Goal: Transaction & Acquisition: Book appointment/travel/reservation

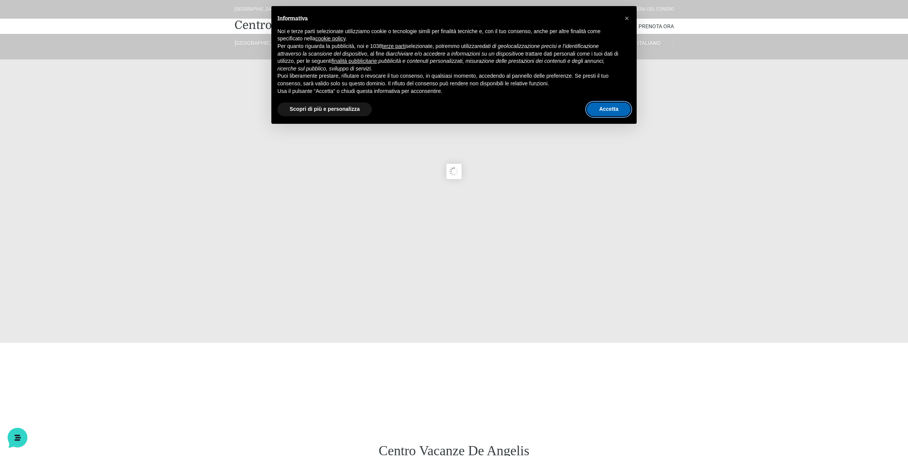
click at [610, 110] on button "Accetta" at bounding box center [609, 109] width 44 height 14
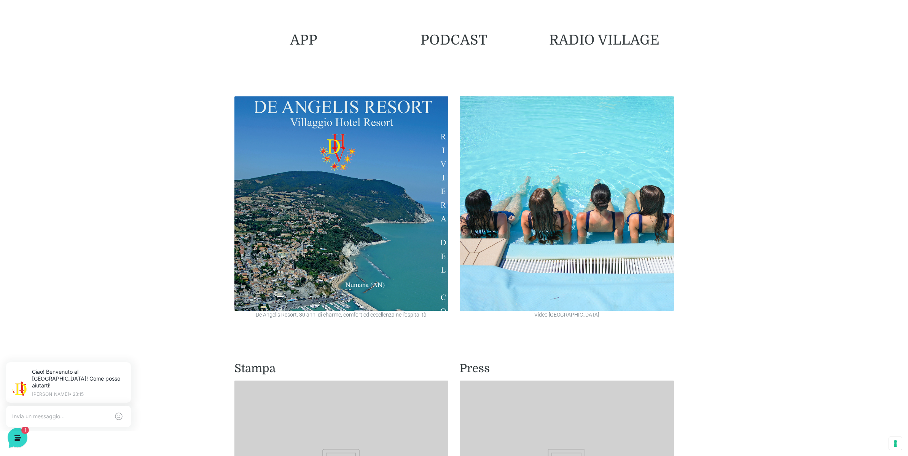
scroll to position [533, 0]
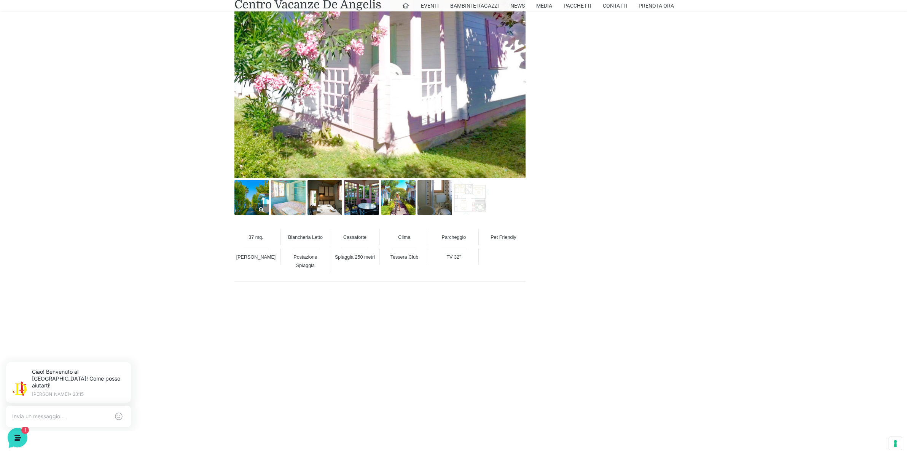
scroll to position [571, 0]
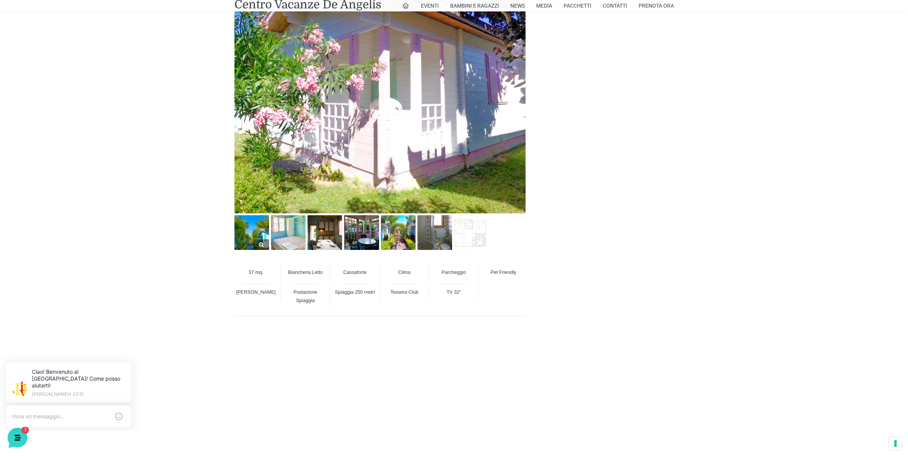
click at [250, 239] on img at bounding box center [251, 232] width 35 height 35
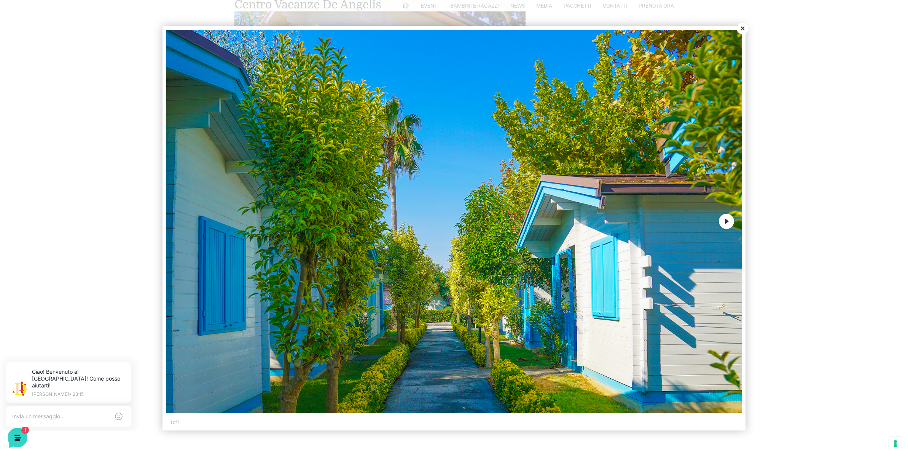
click at [724, 221] on button "Next" at bounding box center [726, 221] width 15 height 15
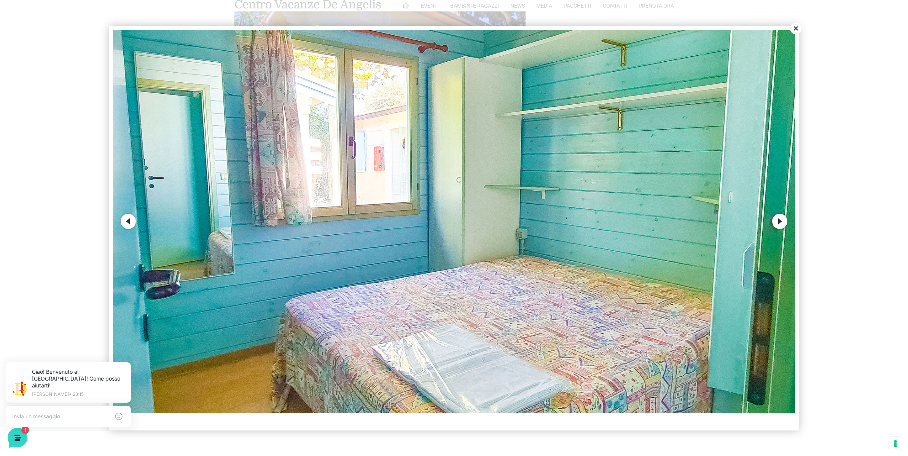
click at [777, 219] on button "Next" at bounding box center [779, 221] width 15 height 15
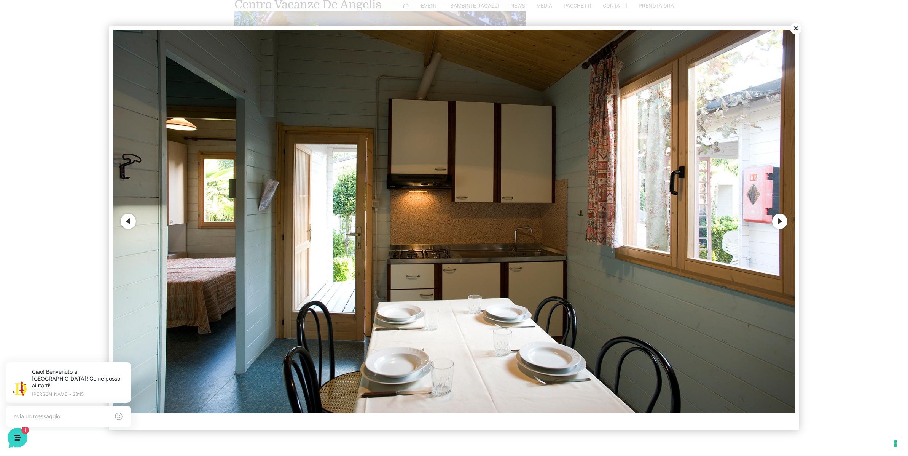
click at [777, 219] on button "Next" at bounding box center [779, 221] width 15 height 15
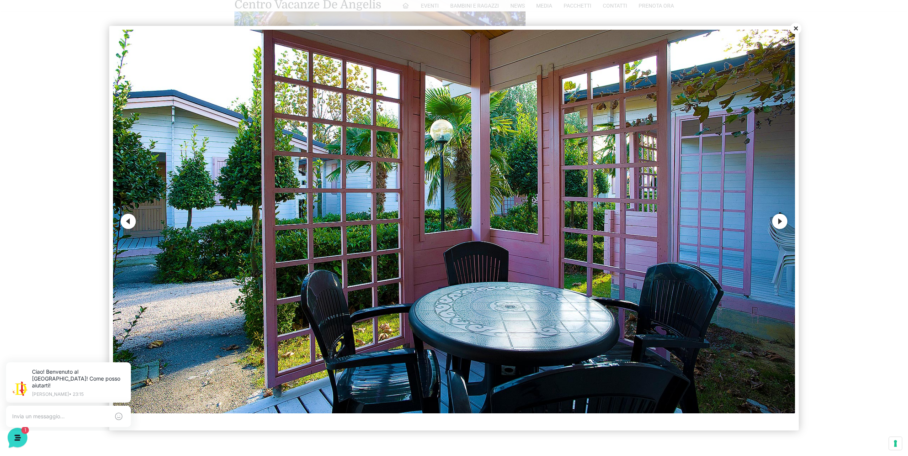
click at [777, 219] on button "Next" at bounding box center [779, 221] width 15 height 15
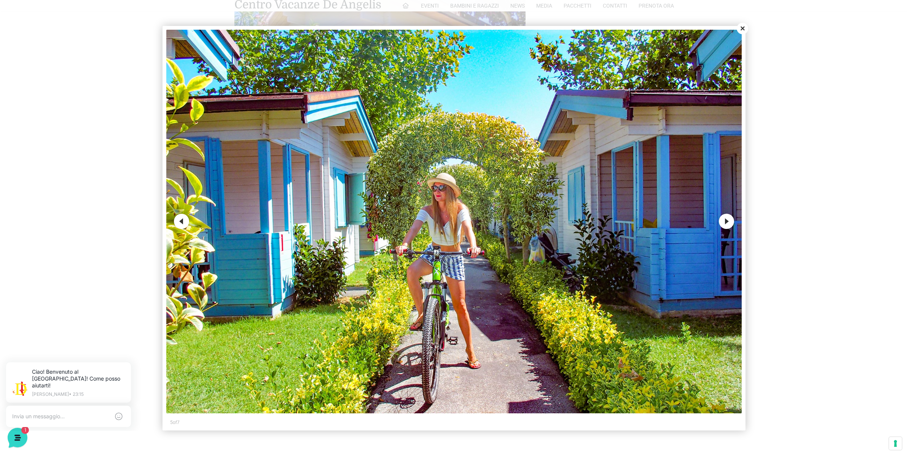
click at [725, 221] on button "Next" at bounding box center [726, 221] width 15 height 15
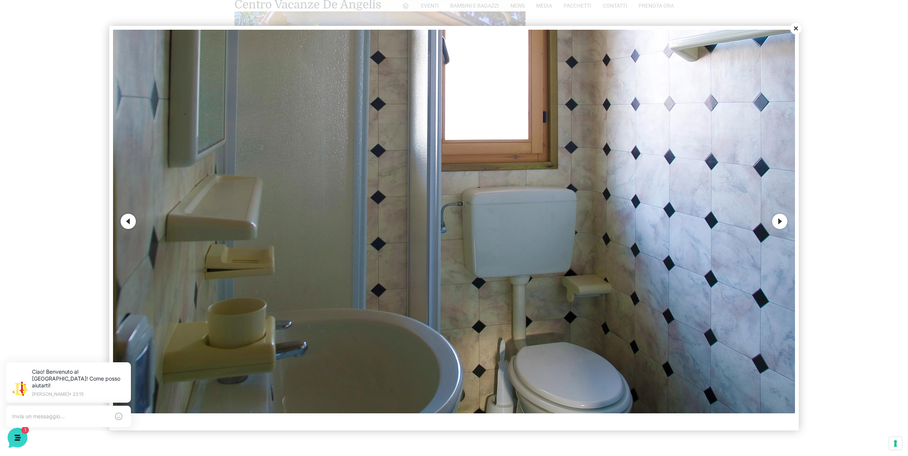
click at [779, 220] on button "Next" at bounding box center [779, 221] width 15 height 15
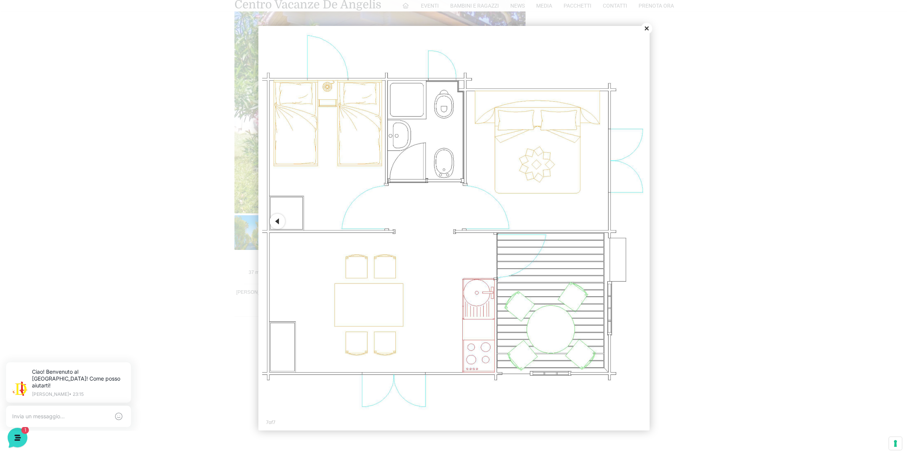
click at [646, 29] on button "Close" at bounding box center [646, 28] width 11 height 11
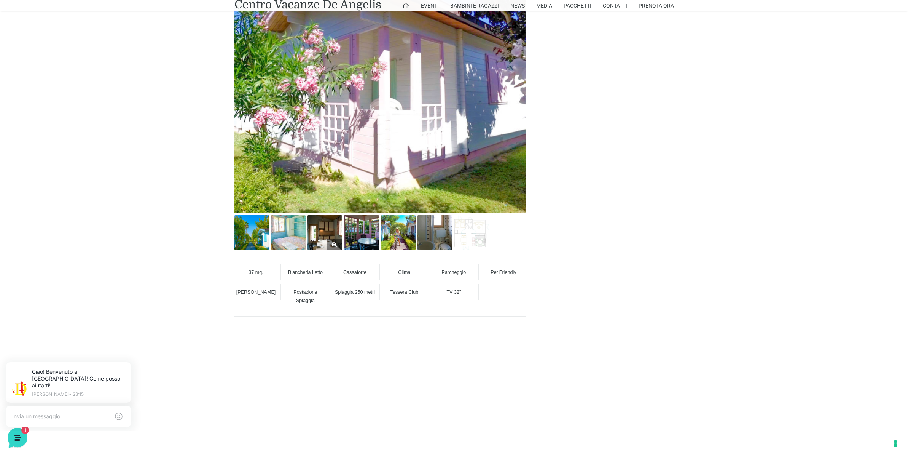
click at [327, 236] on img at bounding box center [325, 232] width 35 height 35
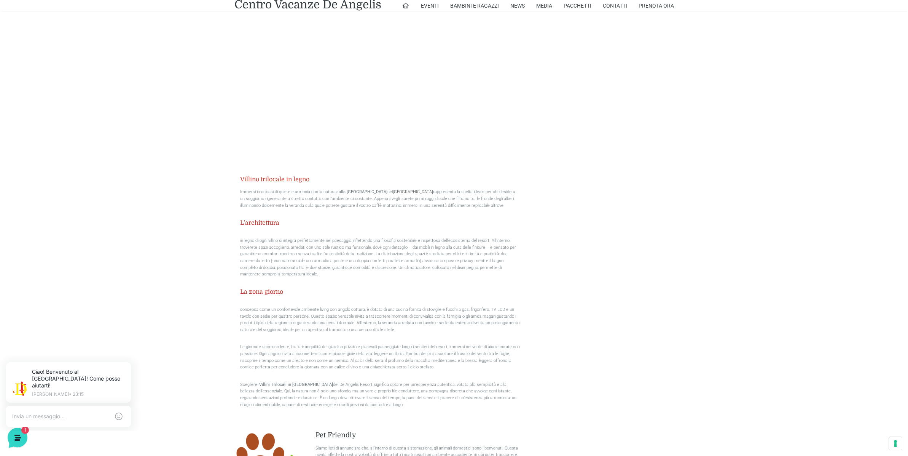
scroll to position [761, 0]
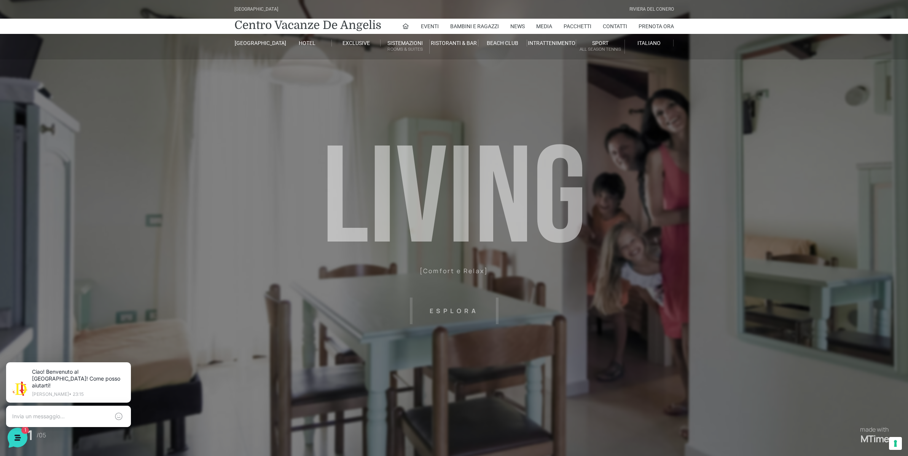
click at [439, 308] on header "Villaggio Hotel Resort Riviera Del Conero Centro Vacanze De Angelis Eventi Miss…" at bounding box center [454, 171] width 908 height 343
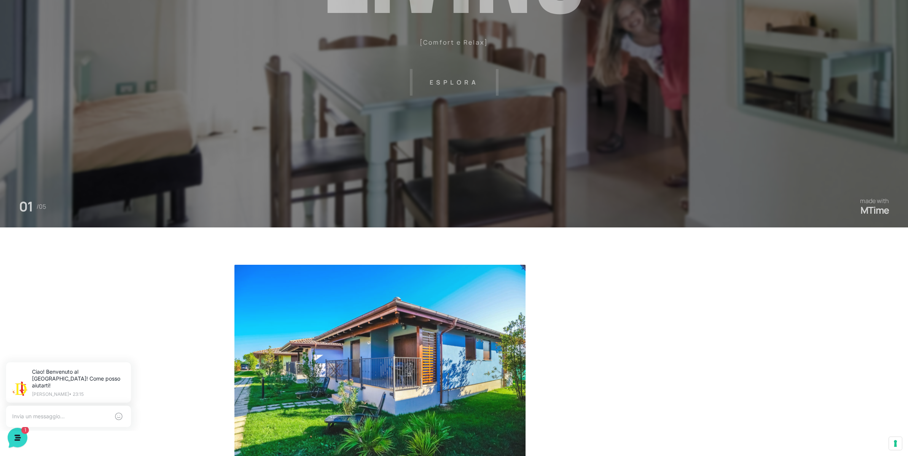
scroll to position [419, 0]
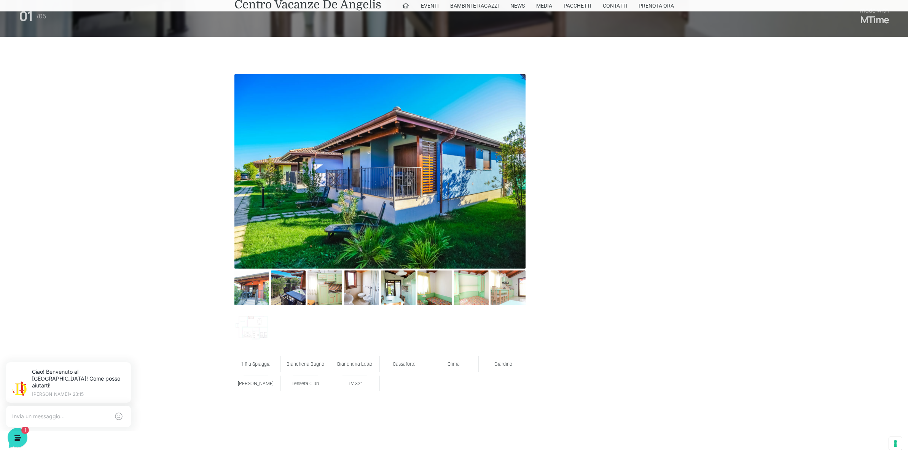
click at [402, 168] on img at bounding box center [379, 171] width 291 height 194
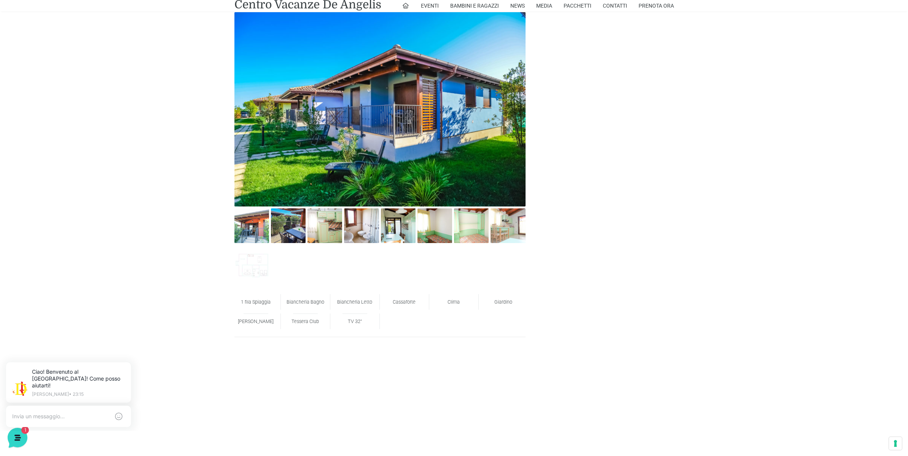
scroll to position [571, 0]
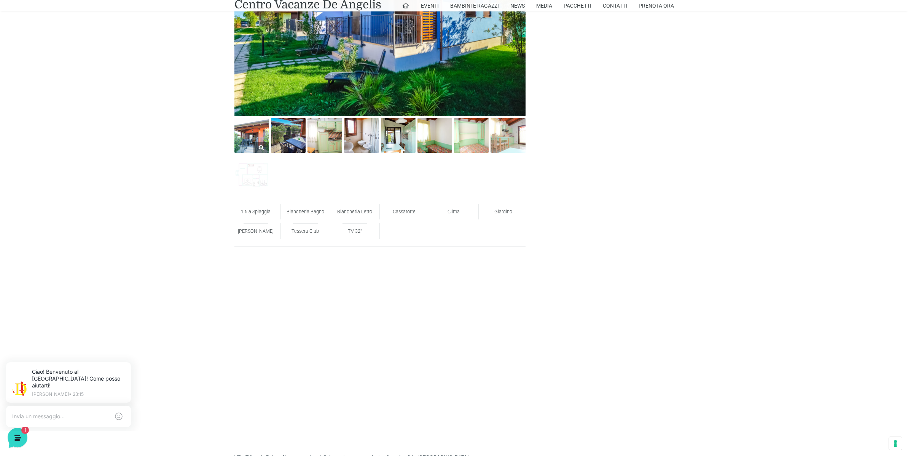
click at [249, 143] on img at bounding box center [251, 135] width 35 height 35
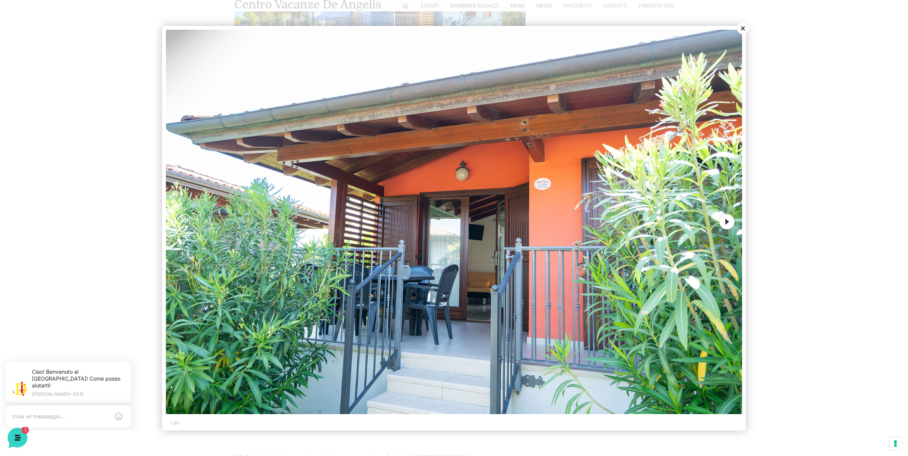
click at [726, 220] on button "Next" at bounding box center [726, 221] width 15 height 15
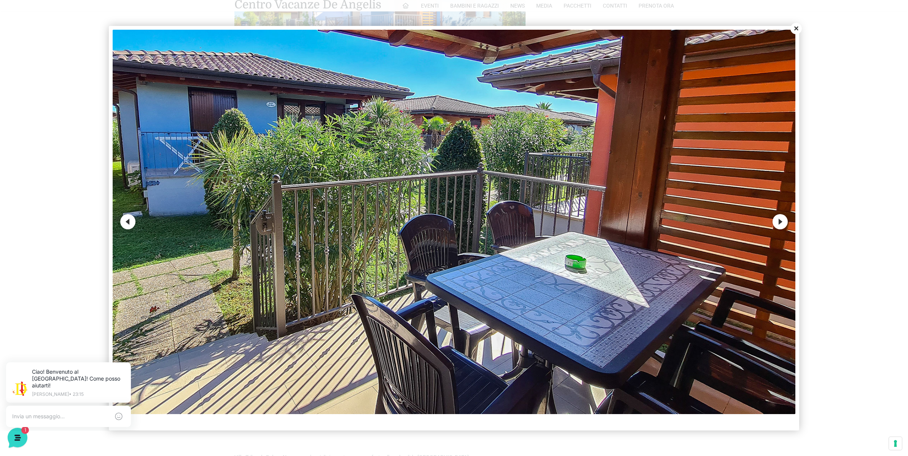
click at [784, 222] on button "Next" at bounding box center [780, 221] width 15 height 15
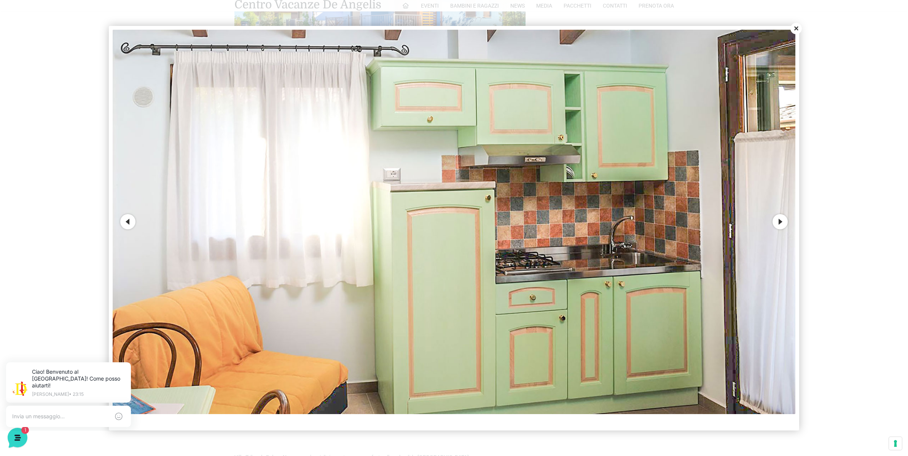
click at [784, 222] on button "Next" at bounding box center [780, 221] width 15 height 15
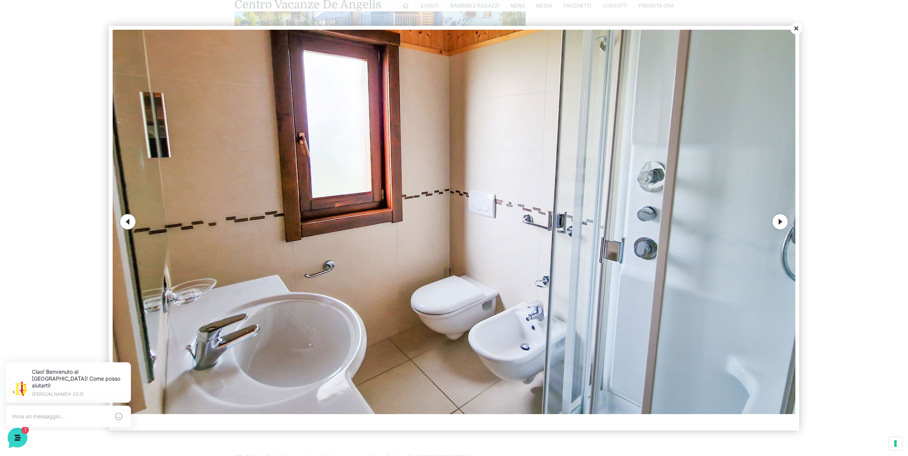
click at [784, 222] on button "Next" at bounding box center [780, 221] width 15 height 15
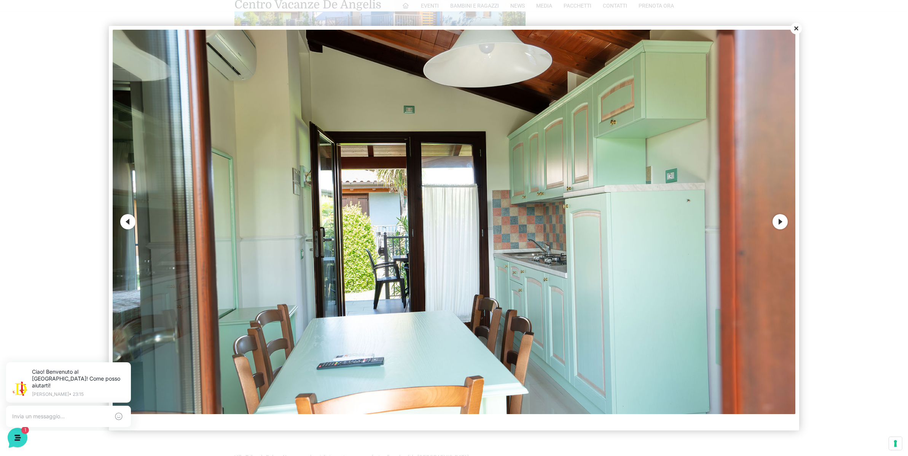
click at [784, 222] on button "Next" at bounding box center [780, 221] width 15 height 15
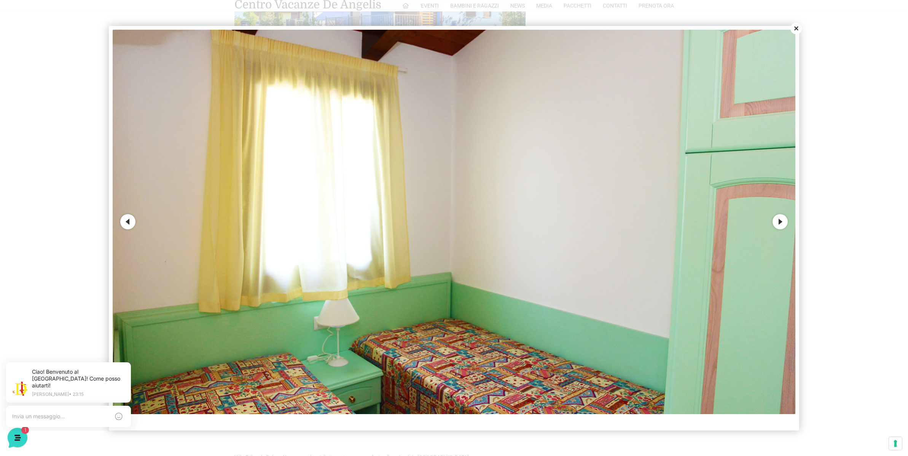
click at [784, 222] on button "Next" at bounding box center [780, 221] width 15 height 15
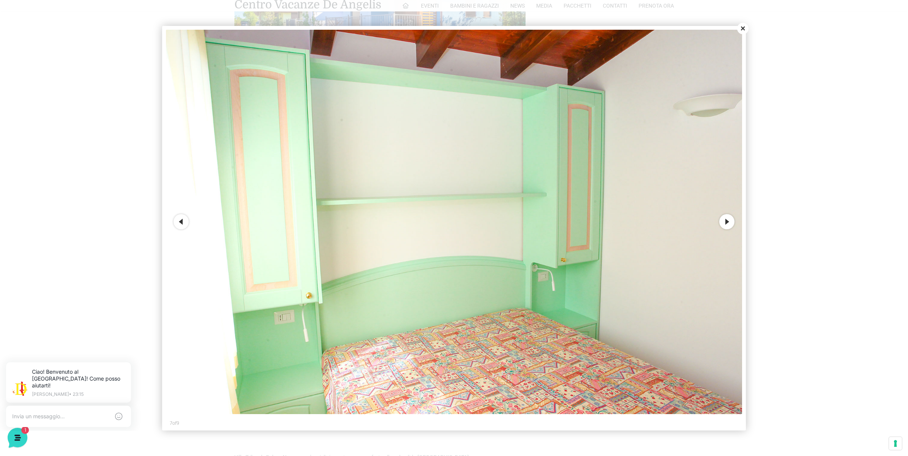
click at [784, 222] on div at bounding box center [454, 228] width 908 height 456
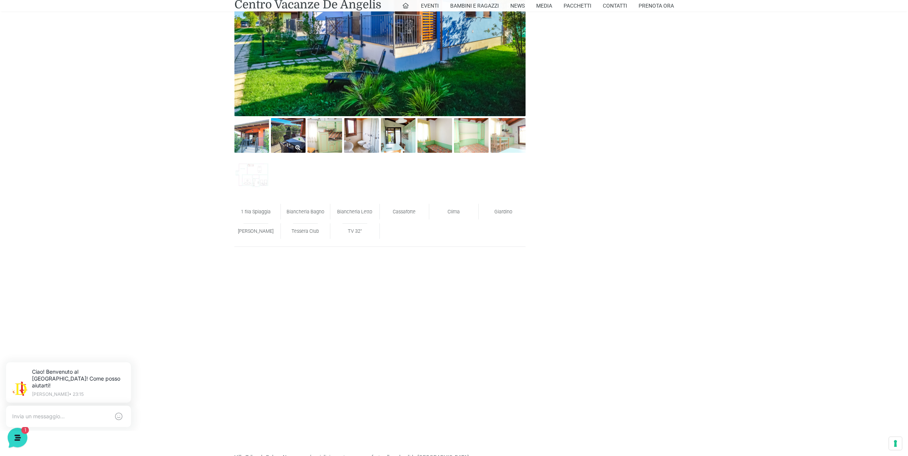
click at [292, 135] on img at bounding box center [288, 135] width 35 height 35
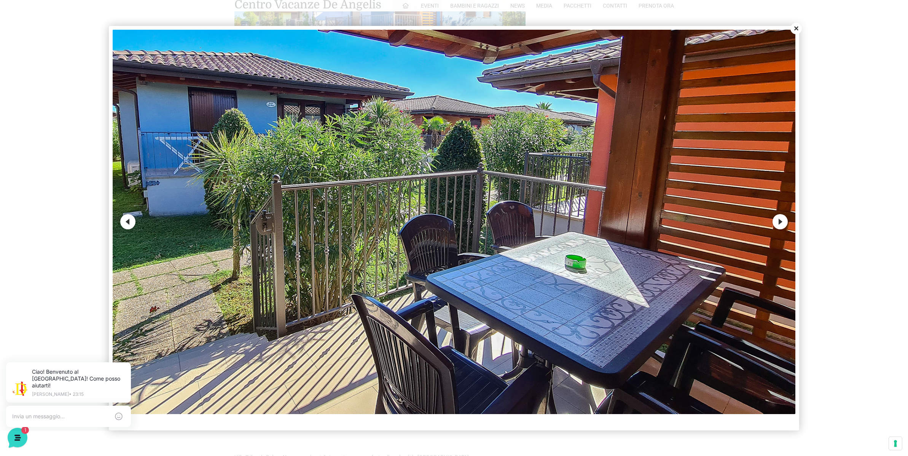
click at [778, 221] on button "Next" at bounding box center [780, 221] width 15 height 15
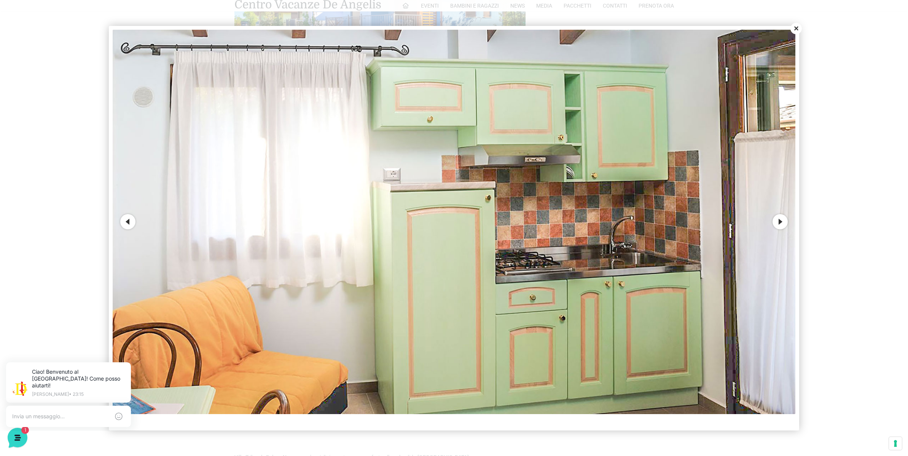
click at [778, 221] on button "Next" at bounding box center [780, 221] width 15 height 15
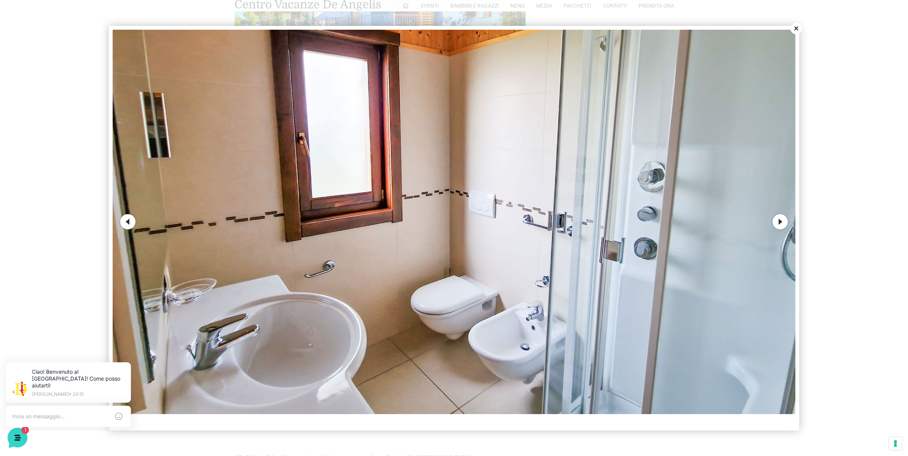
click at [778, 221] on button "Next" at bounding box center [780, 221] width 15 height 15
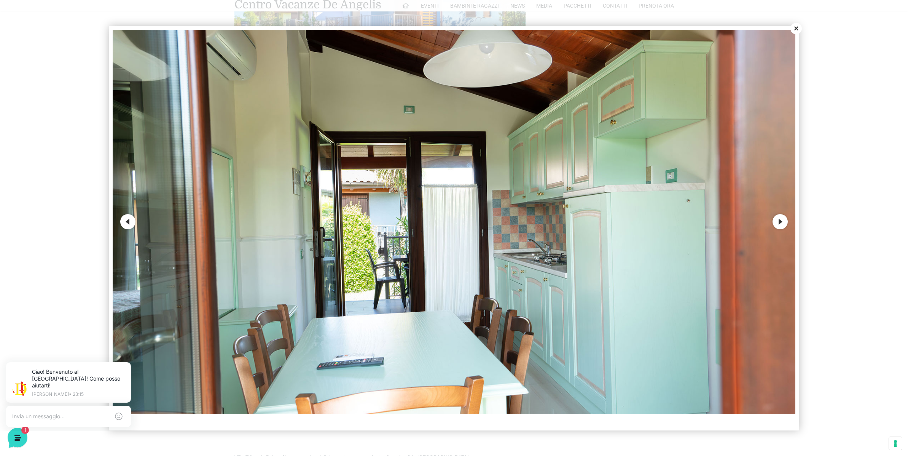
click at [778, 221] on button "Next" at bounding box center [780, 221] width 15 height 15
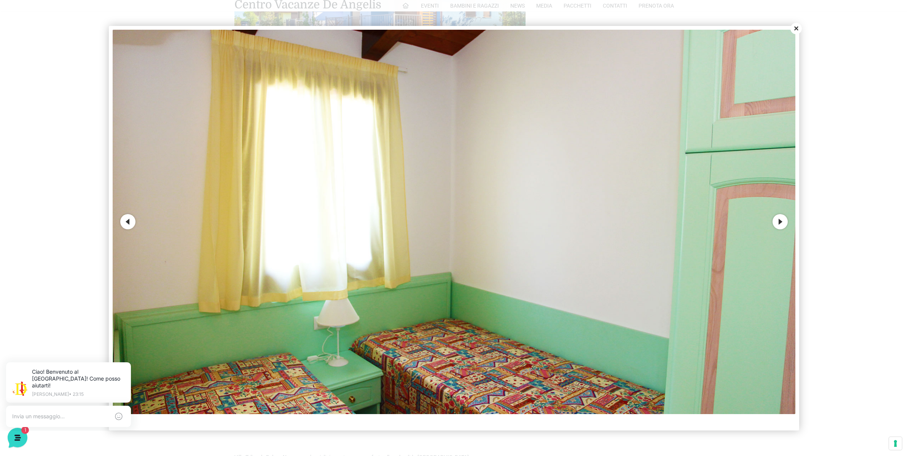
click at [797, 30] on button "Close" at bounding box center [795, 28] width 11 height 11
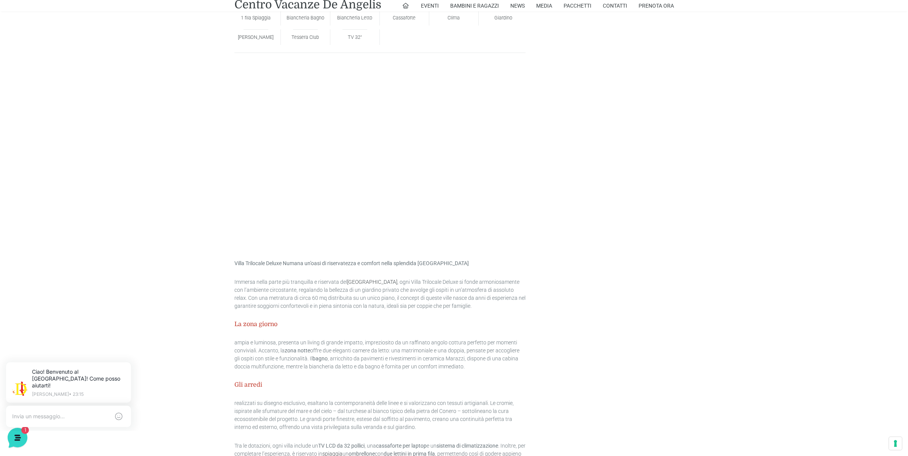
scroll to position [609, 0]
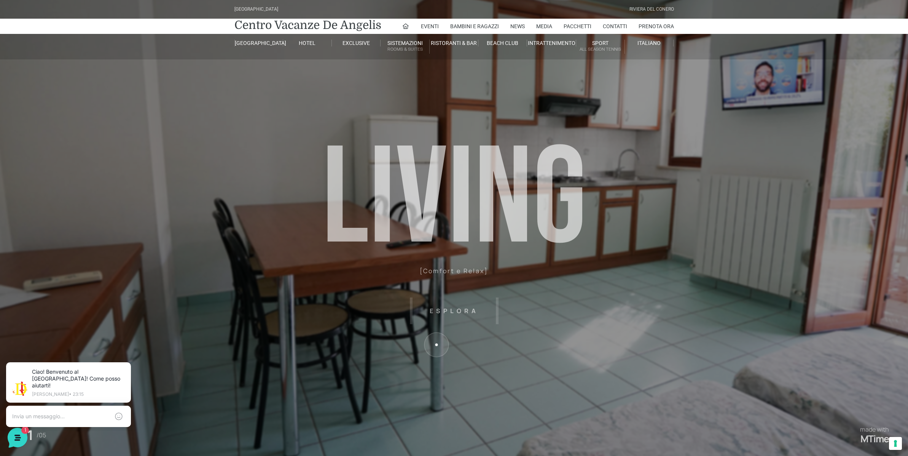
click at [436, 344] on sr7-shp at bounding box center [454, 228] width 303 height 456
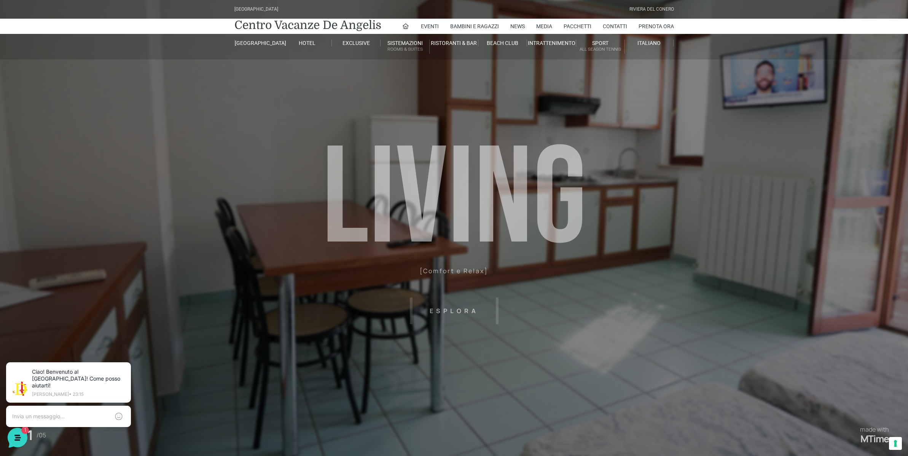
click at [461, 311] on header "[GEOGRAPHIC_DATA] [GEOGRAPHIC_DATA] Centro Vacanze [GEOGRAPHIC_DATA] Eventi Mis…" at bounding box center [454, 171] width 908 height 343
drag, startPoint x: 849, startPoint y: 236, endPoint x: 676, endPoint y: 309, distance: 187.6
click at [794, 329] on header "[GEOGRAPHIC_DATA] [GEOGRAPHIC_DATA] Centro Vacanze [GEOGRAPHIC_DATA] Eventi Mis…" at bounding box center [454, 171] width 908 height 343
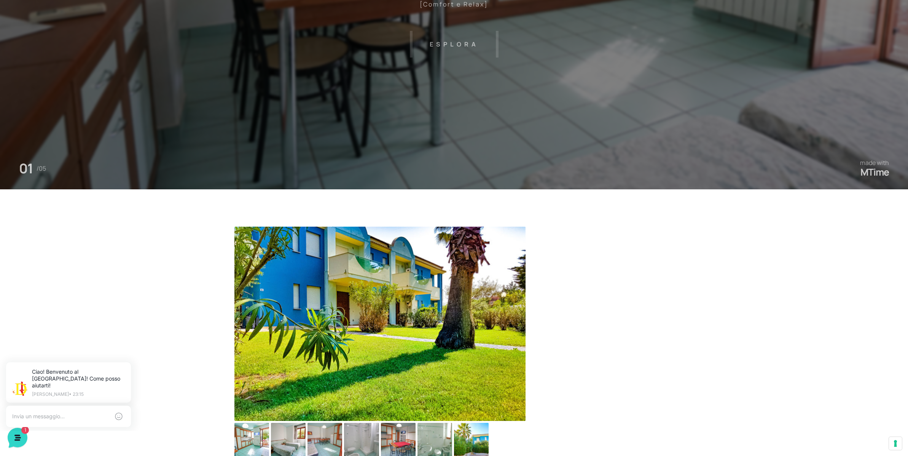
scroll to position [419, 0]
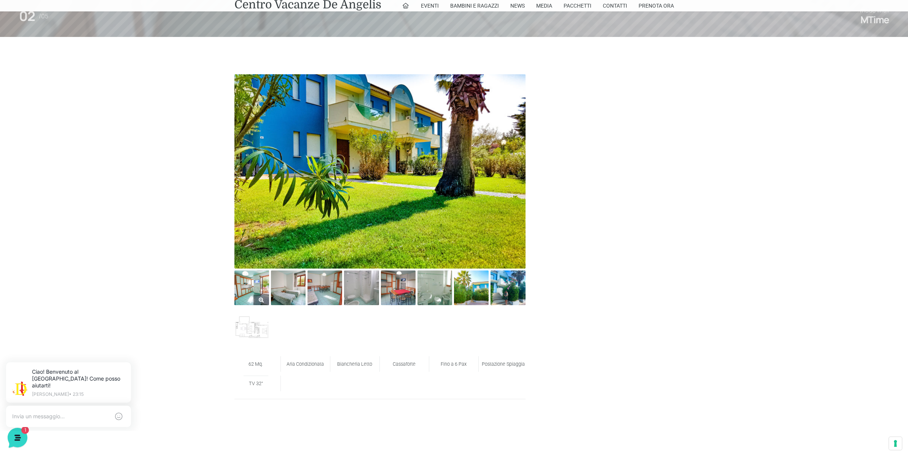
click at [256, 288] on img at bounding box center [251, 287] width 35 height 35
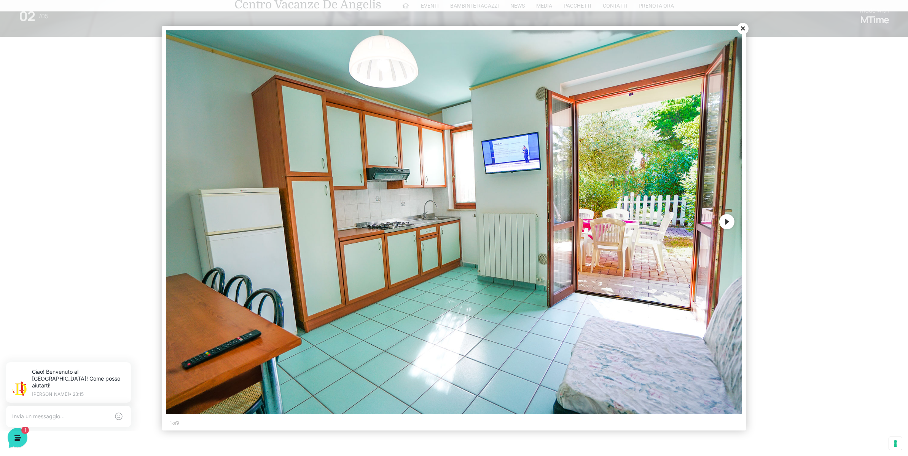
click at [723, 220] on button "Next" at bounding box center [726, 221] width 15 height 15
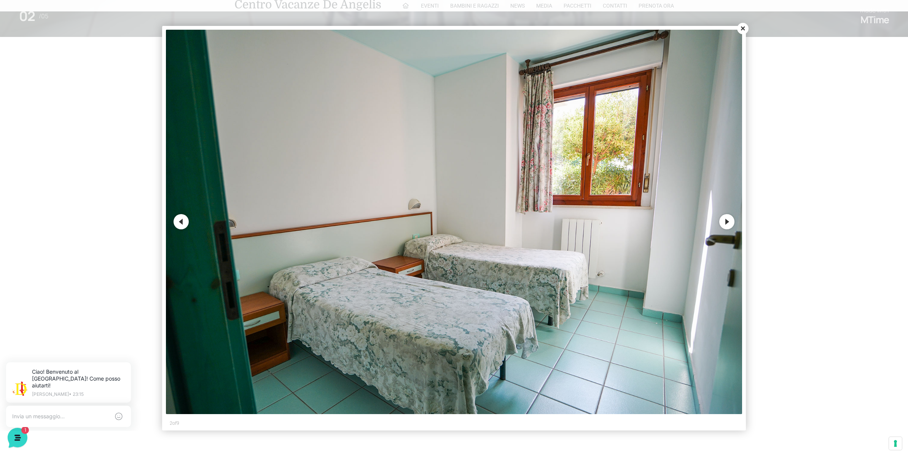
click at [723, 220] on button "Next" at bounding box center [726, 221] width 15 height 15
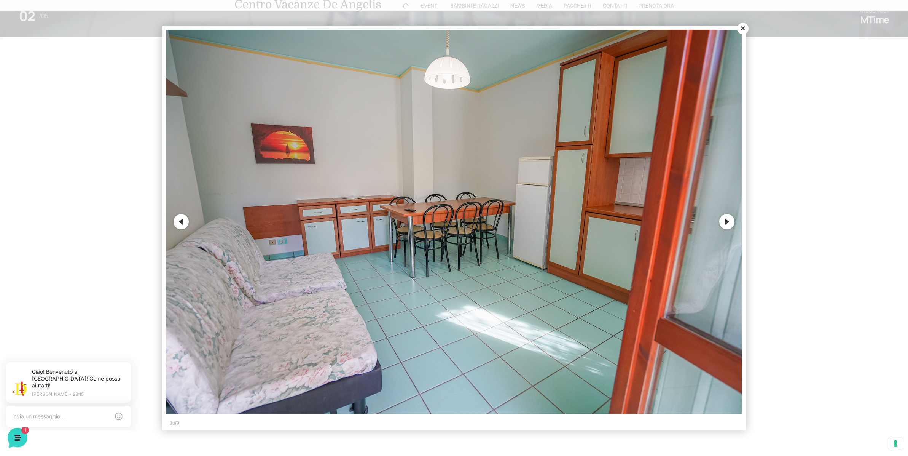
click at [723, 220] on button "Next" at bounding box center [726, 221] width 15 height 15
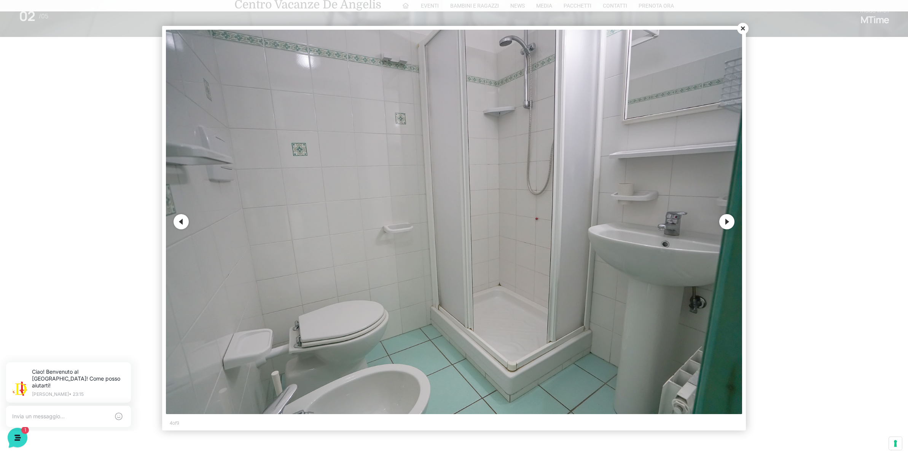
click at [723, 220] on button "Next" at bounding box center [726, 221] width 15 height 15
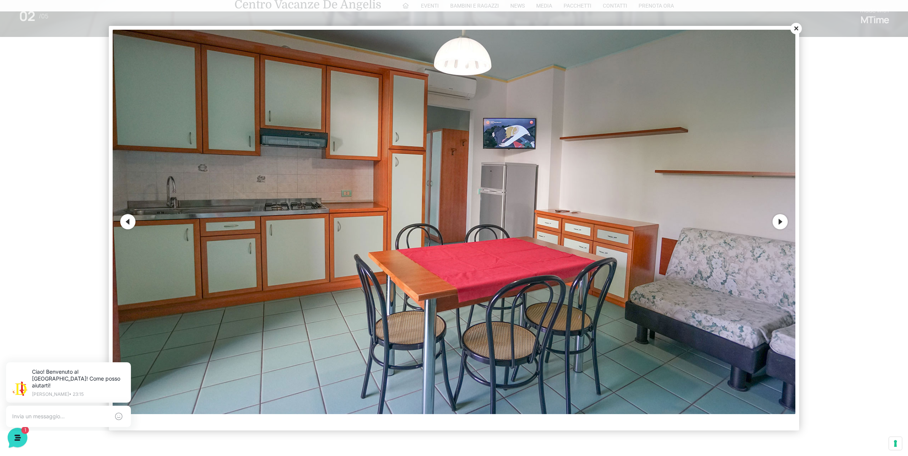
click at [723, 220] on img at bounding box center [454, 222] width 683 height 384
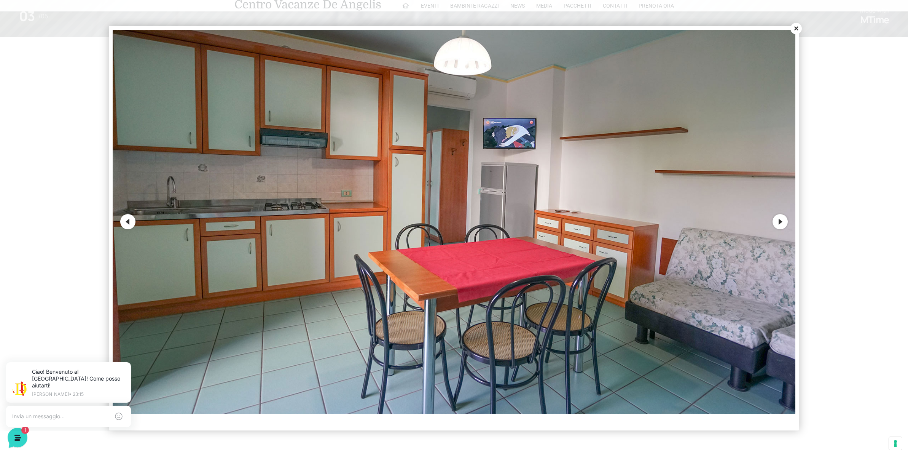
click at [781, 222] on button "Next" at bounding box center [780, 221] width 15 height 15
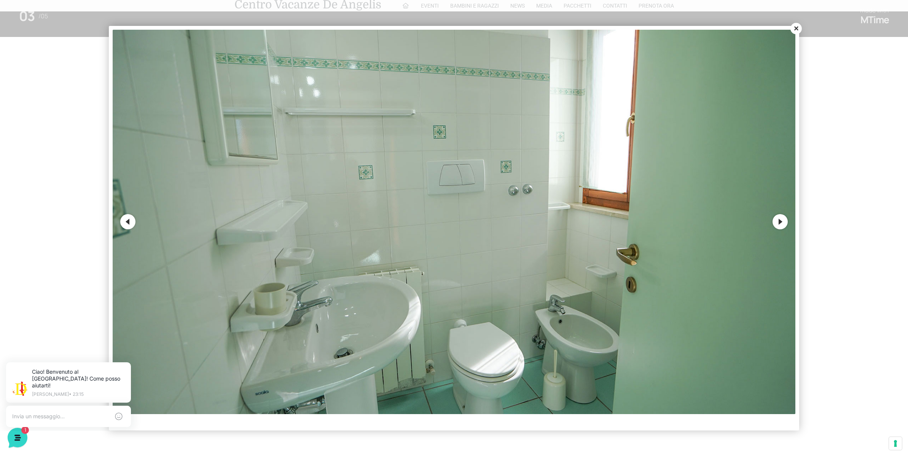
click at [781, 223] on button "Next" at bounding box center [780, 221] width 15 height 15
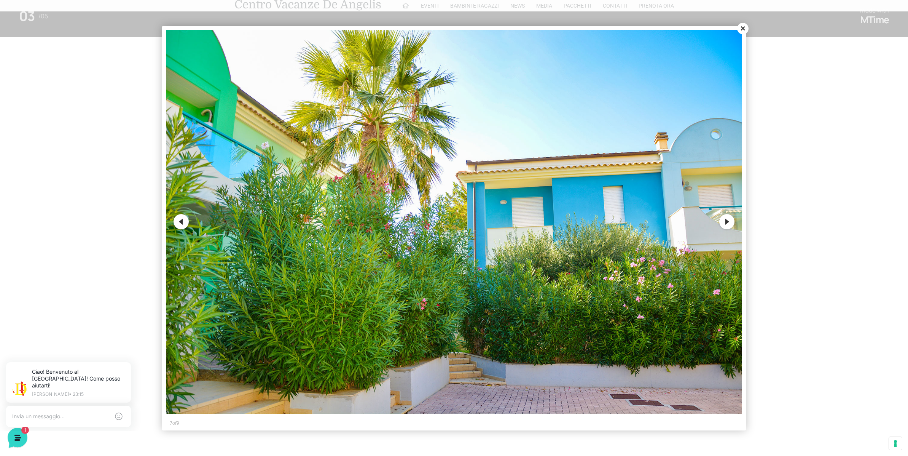
click at [781, 223] on div at bounding box center [454, 228] width 908 height 456
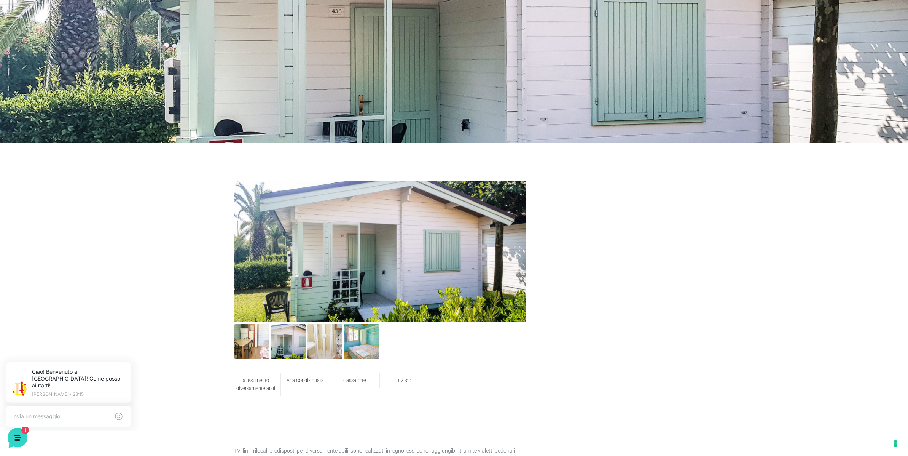
scroll to position [190, 0]
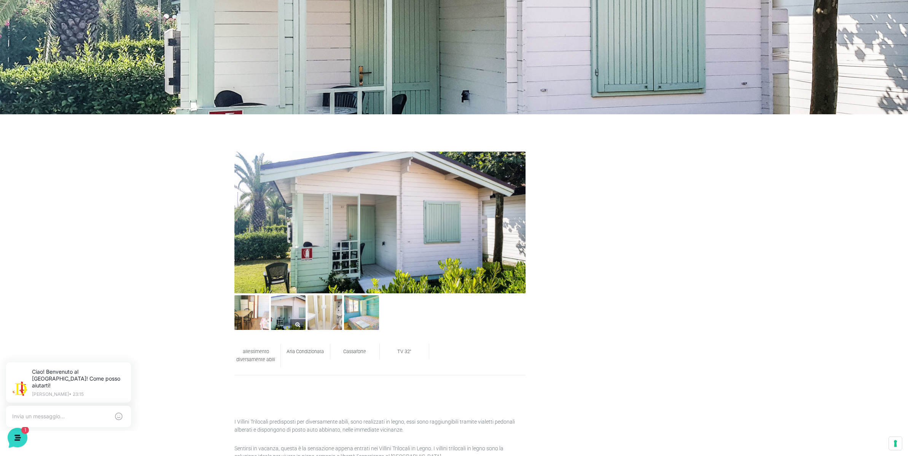
click at [284, 308] on img at bounding box center [288, 312] width 35 height 35
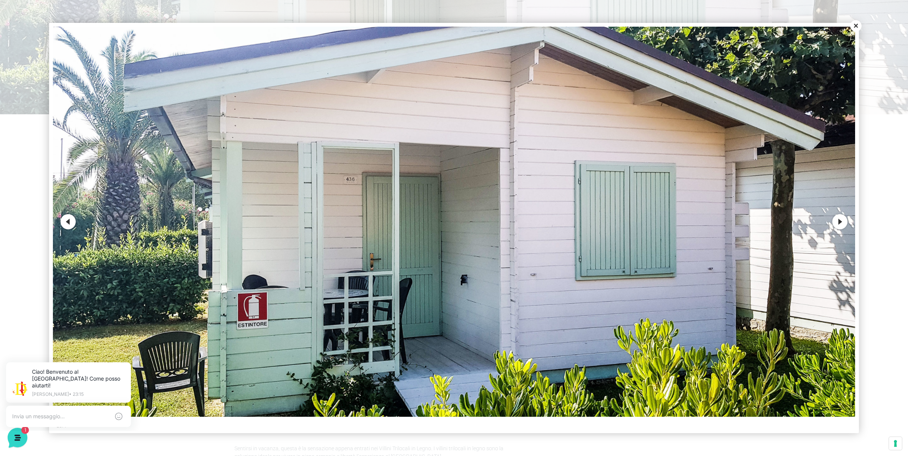
click at [839, 219] on button "Next" at bounding box center [839, 221] width 15 height 15
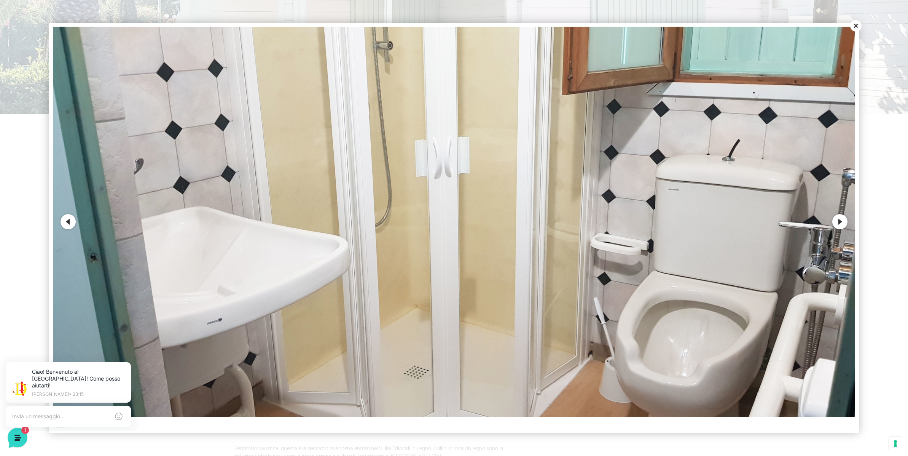
click at [839, 219] on button "Next" at bounding box center [839, 221] width 15 height 15
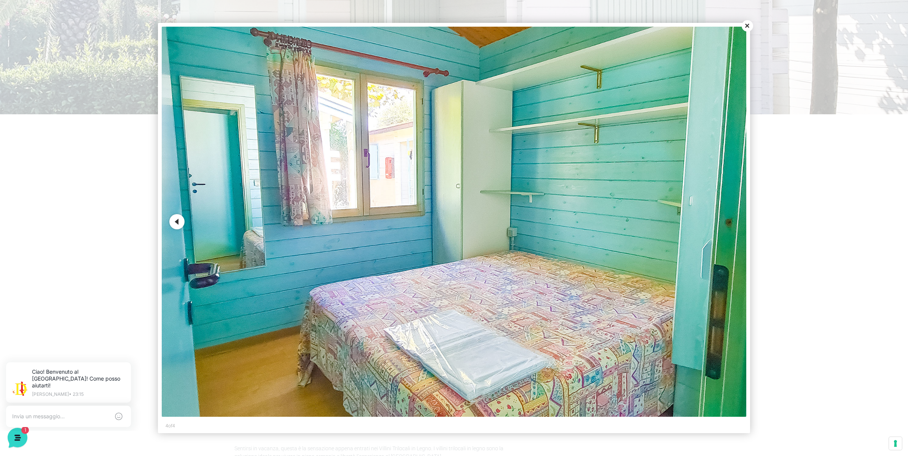
click at [839, 219] on div at bounding box center [454, 228] width 908 height 456
